Goal: Task Accomplishment & Management: Complete application form

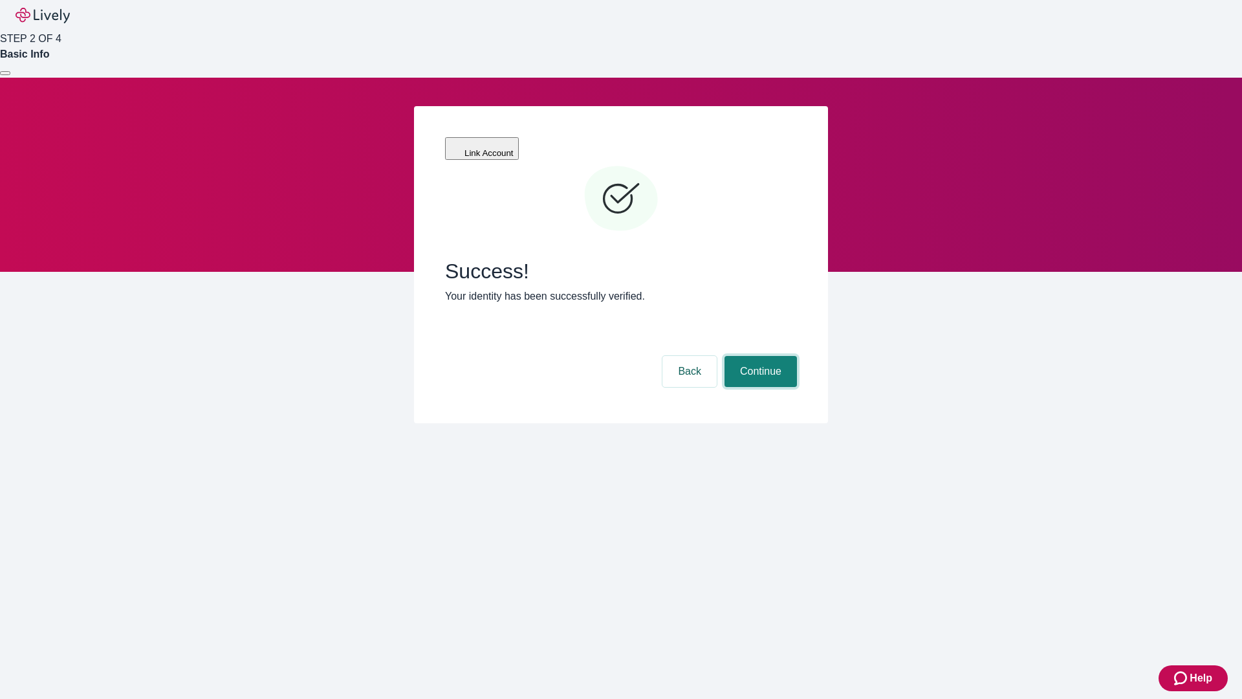
click at [759, 356] on button "Continue" at bounding box center [761, 371] width 72 height 31
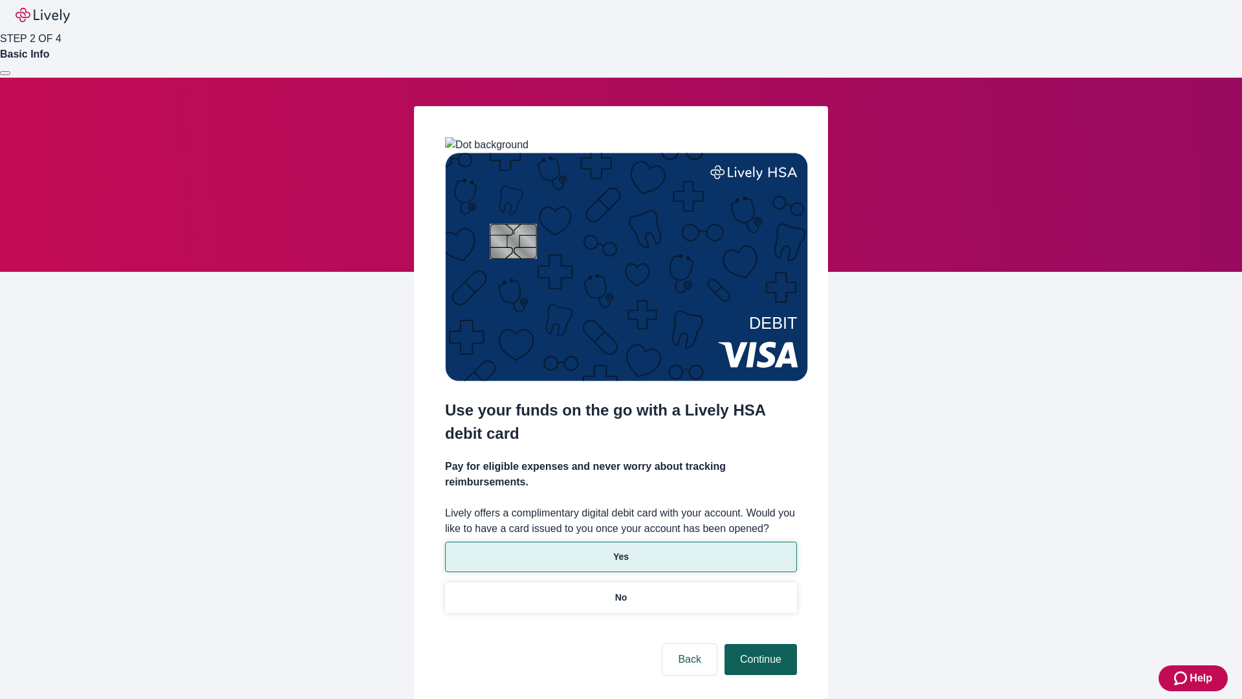
click at [620, 550] on p "Yes" at bounding box center [621, 557] width 16 height 14
click at [759, 644] on button "Continue" at bounding box center [761, 659] width 72 height 31
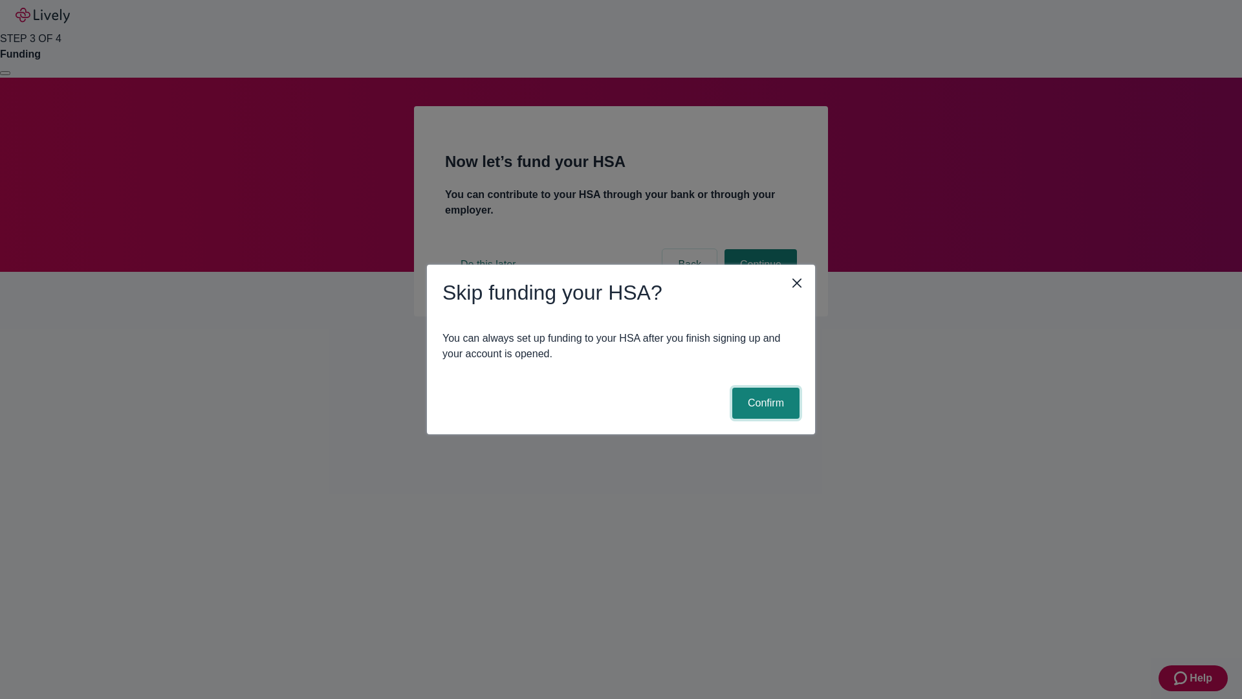
click at [764, 403] on button "Confirm" at bounding box center [765, 403] width 67 height 31
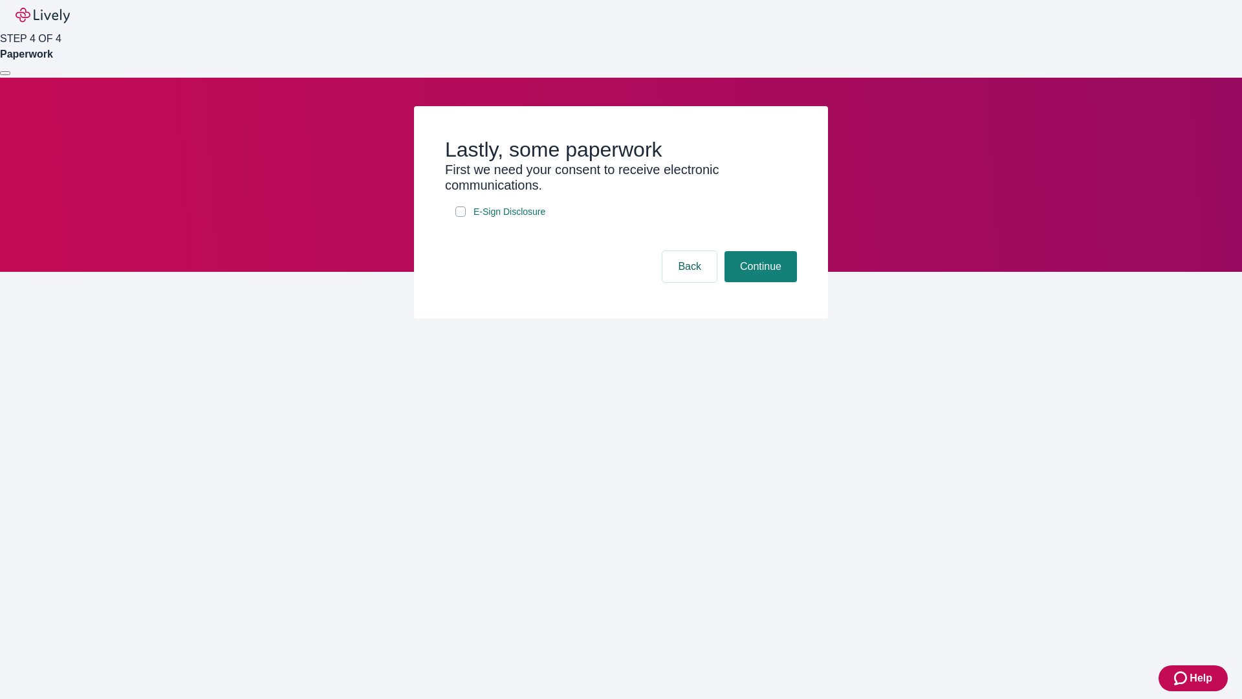
click at [461, 217] on input "E-Sign Disclosure" at bounding box center [460, 211] width 10 height 10
checkbox input "true"
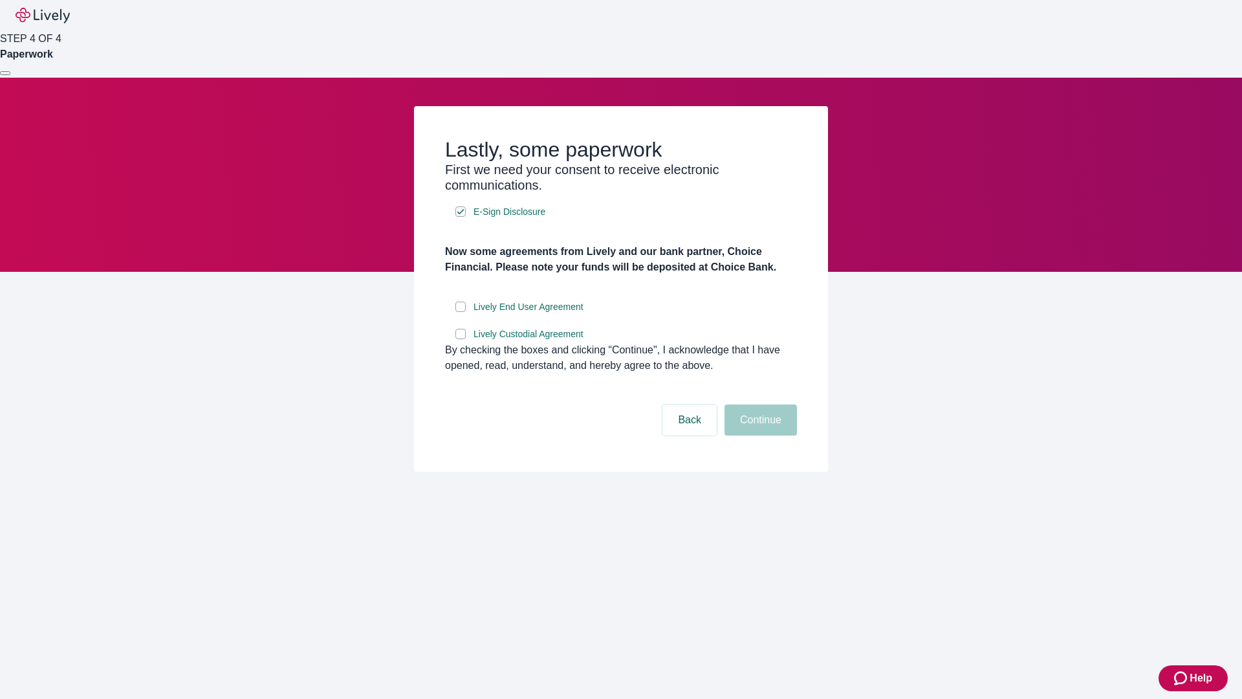
click at [461, 312] on input "Lively End User Agreement" at bounding box center [460, 306] width 10 height 10
checkbox input "true"
click at [461, 339] on input "Lively Custodial Agreement" at bounding box center [460, 334] width 10 height 10
checkbox input "true"
click at [759, 435] on button "Continue" at bounding box center [761, 419] width 72 height 31
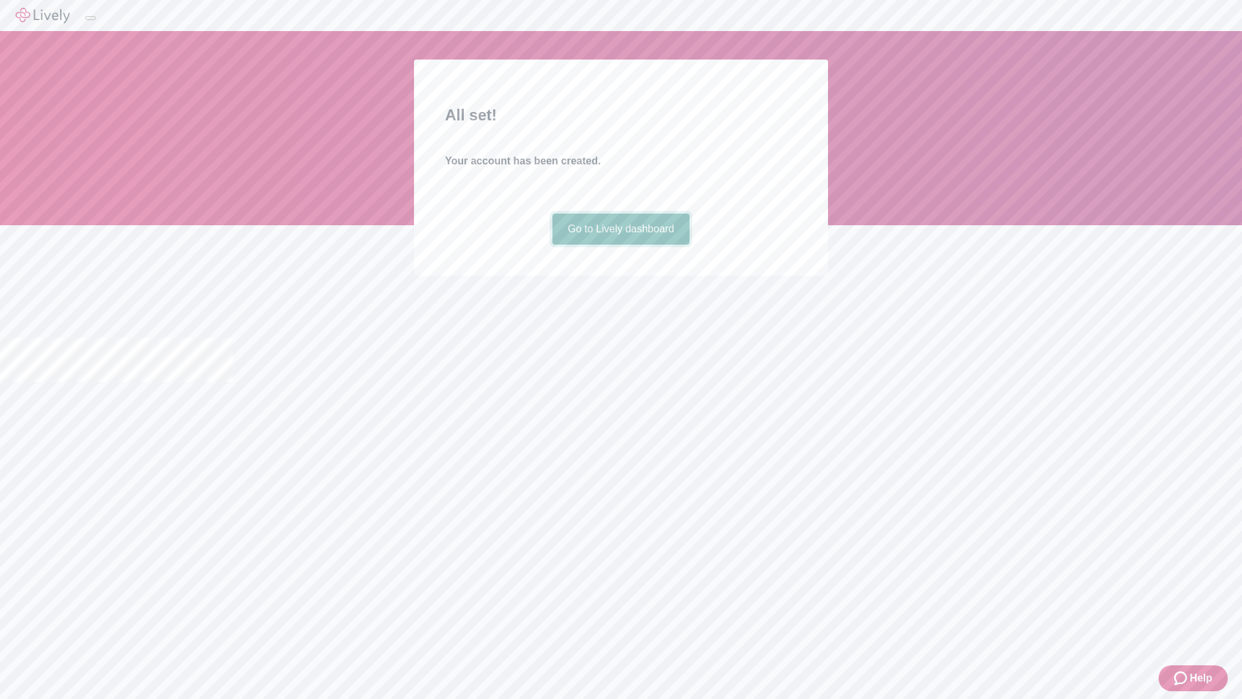
click at [620, 245] on link "Go to Lively dashboard" at bounding box center [621, 228] width 138 height 31
